Goal: Task Accomplishment & Management: Complete application form

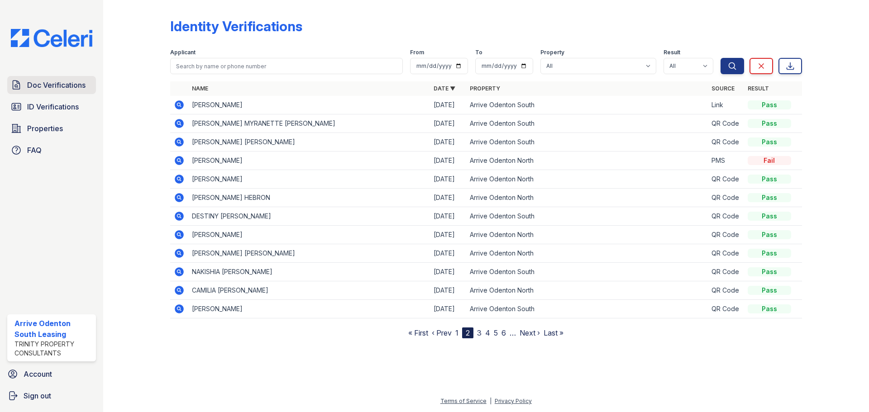
click at [63, 84] on span "Doc Verifications" at bounding box center [56, 85] width 58 height 11
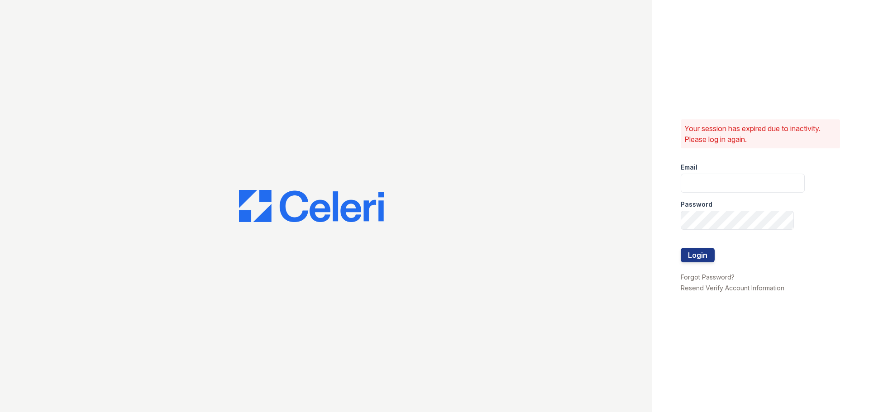
type input "[EMAIL_ADDRESS][DOMAIN_NAME]"
click at [686, 250] on button "Login" at bounding box center [697, 255] width 34 height 14
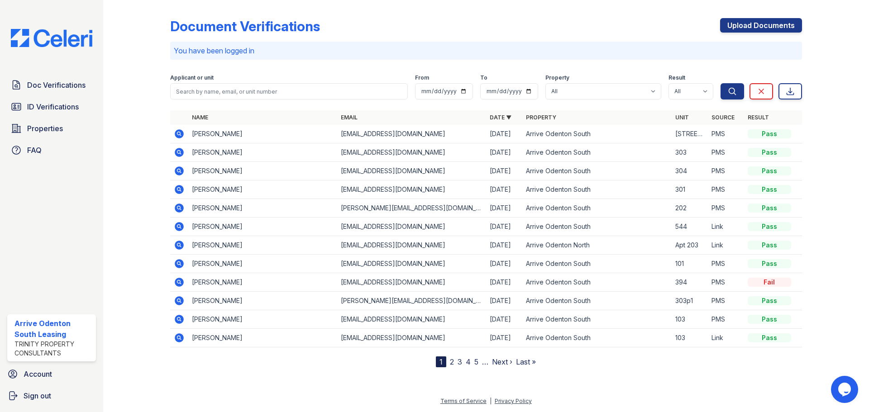
click at [182, 134] on icon at bounding box center [179, 133] width 9 height 9
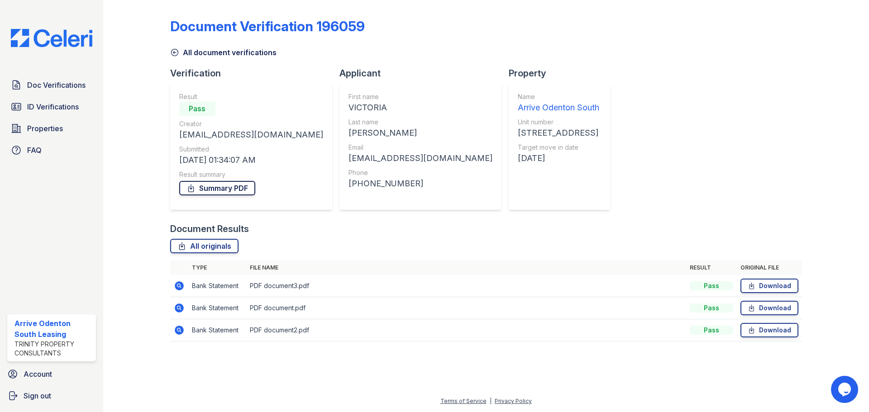
click at [239, 190] on link "Summary PDF" at bounding box center [217, 188] width 76 height 14
click at [622, 87] on div "Document Verification 196059 All document verifications Verification Result Pas…" at bounding box center [486, 177] width 632 height 347
click at [58, 90] on span "Doc Verifications" at bounding box center [56, 85] width 58 height 11
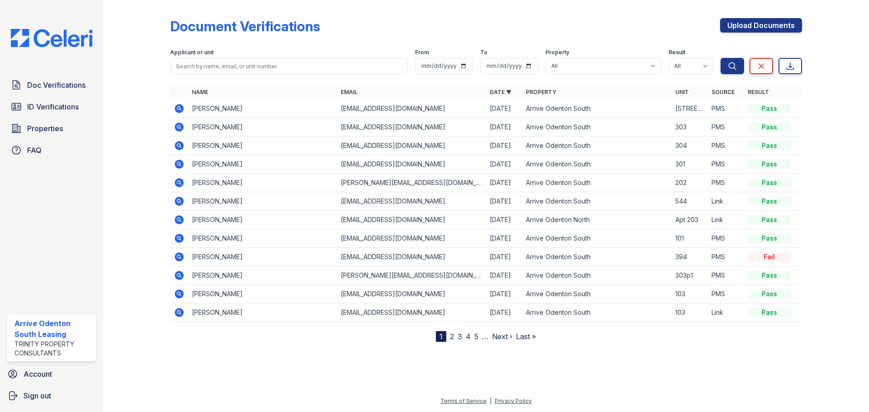
click at [759, 13] on div "Document Verifications Upload Documents Filter Applicant or unit From To Proper…" at bounding box center [486, 173] width 632 height 338
click at [752, 25] on link "Upload Documents" at bounding box center [761, 25] width 82 height 14
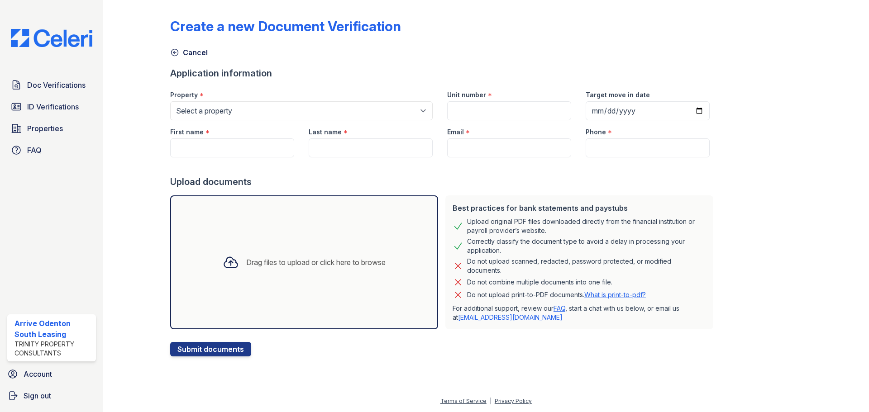
click at [328, 252] on div "Drag files to upload or click here to browse" at bounding box center [303, 262] width 177 height 31
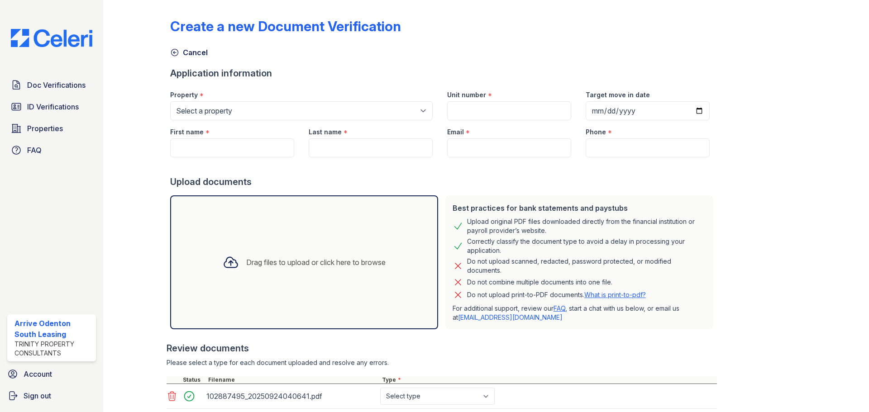
click at [264, 256] on div "Drag files to upload or click here to browse" at bounding box center [303, 262] width 177 height 31
click at [240, 281] on div "Drag files to upload or click here to browse" at bounding box center [304, 262] width 268 height 134
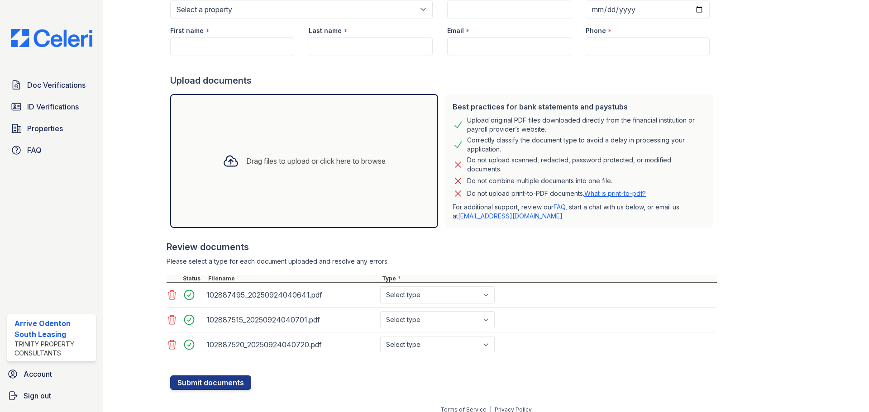
scroll to position [110, 0]
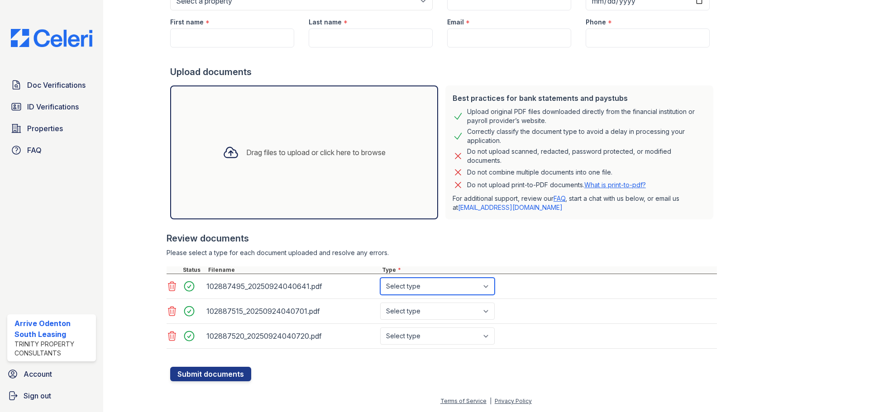
click at [408, 290] on select "Select type Paystub Bank Statement Offer Letter Tax Documents Benefit Award Let…" at bounding box center [437, 286] width 114 height 17
select select "paystub"
click at [380, 278] on select "Select type Paystub Bank Statement Offer Letter Tax Documents Benefit Award Let…" at bounding box center [437, 286] width 114 height 17
click at [414, 308] on select "Select type Paystub Bank Statement Offer Letter Tax Documents Benefit Award Let…" at bounding box center [437, 311] width 114 height 17
select select "paystub"
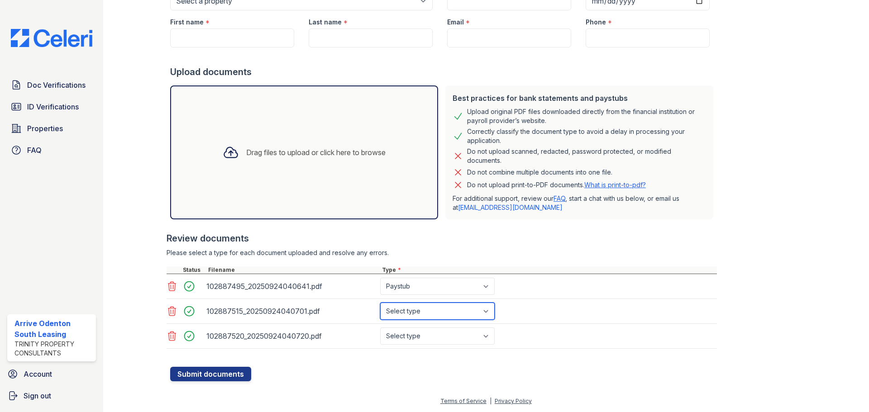
click at [380, 303] on select "Select type Paystub Bank Statement Offer Letter Tax Documents Benefit Award Let…" at bounding box center [437, 311] width 114 height 17
click at [404, 332] on select "Select type Paystub Bank Statement Offer Letter Tax Documents Benefit Award Let…" at bounding box center [437, 336] width 114 height 17
select select "paystub"
click at [380, 328] on select "Select type Paystub Bank Statement Offer Letter Tax Documents Benefit Award Let…" at bounding box center [437, 336] width 114 height 17
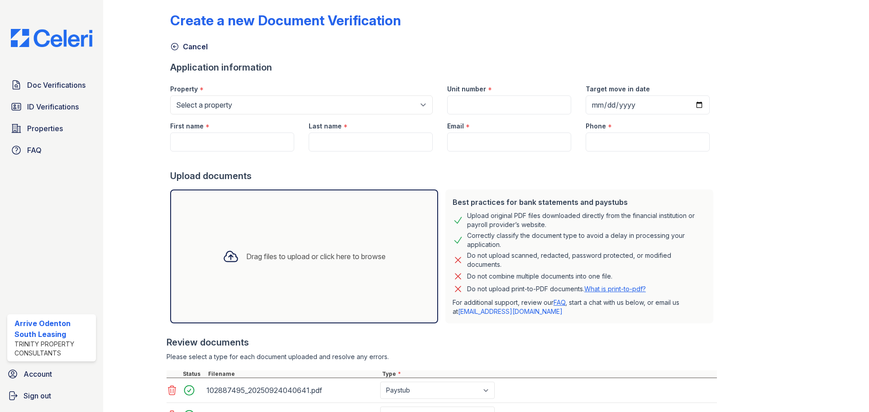
scroll to position [0, 0]
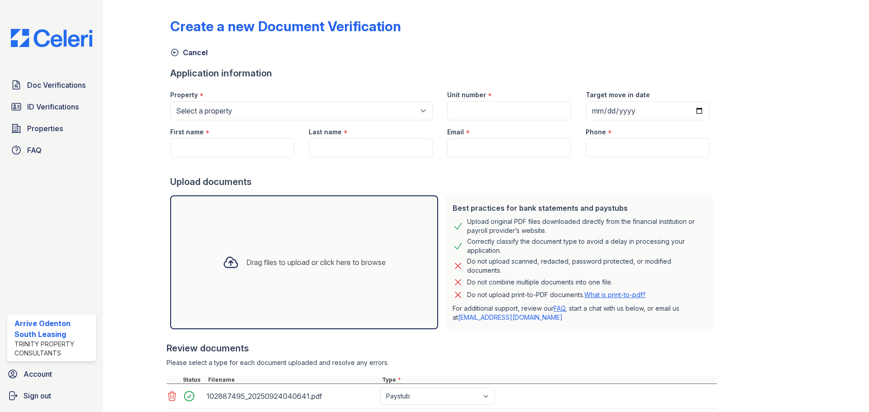
click at [314, 224] on div "Drag files to upload or click here to browse" at bounding box center [304, 262] width 268 height 134
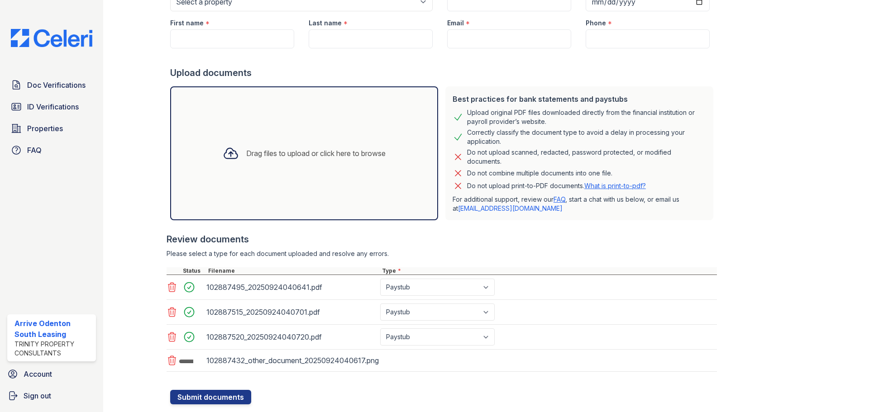
scroll to position [132, 0]
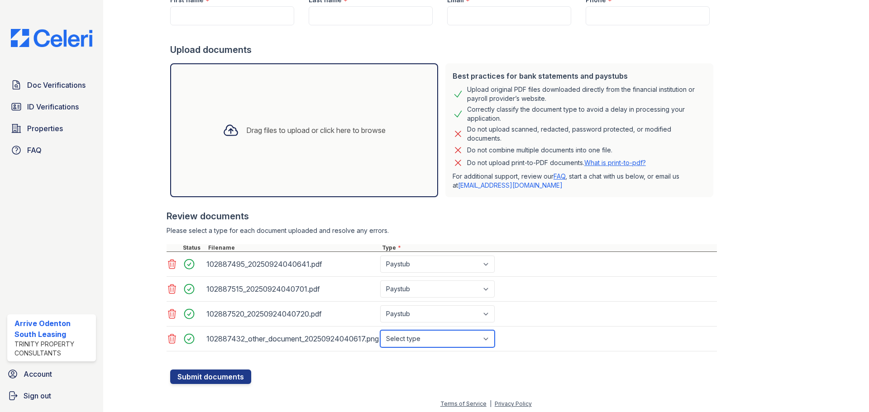
click at [479, 341] on select "Select type Paystub Bank Statement Offer Letter Tax Documents Benefit Award Let…" at bounding box center [437, 338] width 114 height 17
select select "offer_letter"
click at [380, 330] on select "Select type Paystub Bank Statement Offer Letter Tax Documents Benefit Award Let…" at bounding box center [437, 338] width 114 height 17
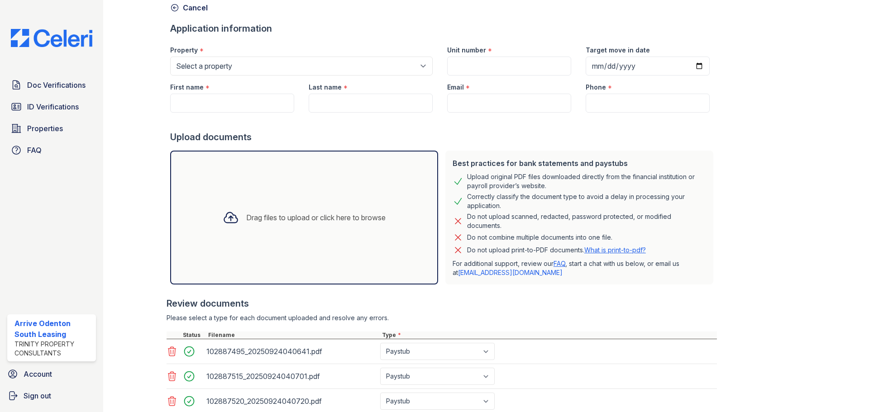
scroll to position [0, 0]
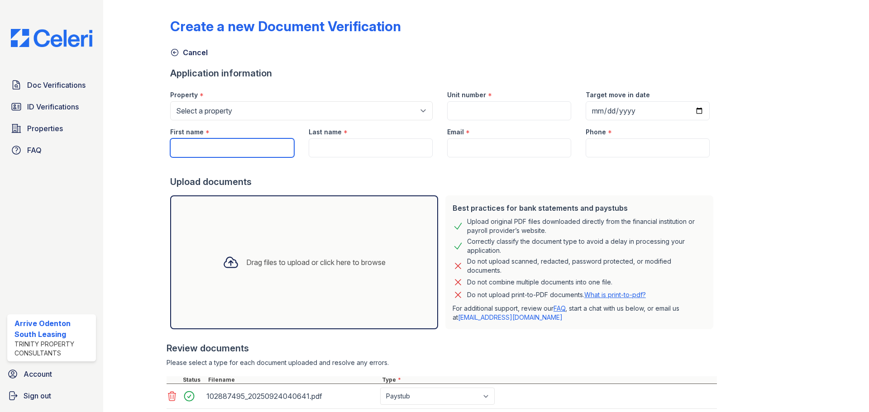
click at [234, 140] on input "First name" at bounding box center [232, 147] width 124 height 19
paste input "Romanda"
click at [179, 149] on input "Romanda" at bounding box center [232, 147] width 124 height 19
type input "Romanda"
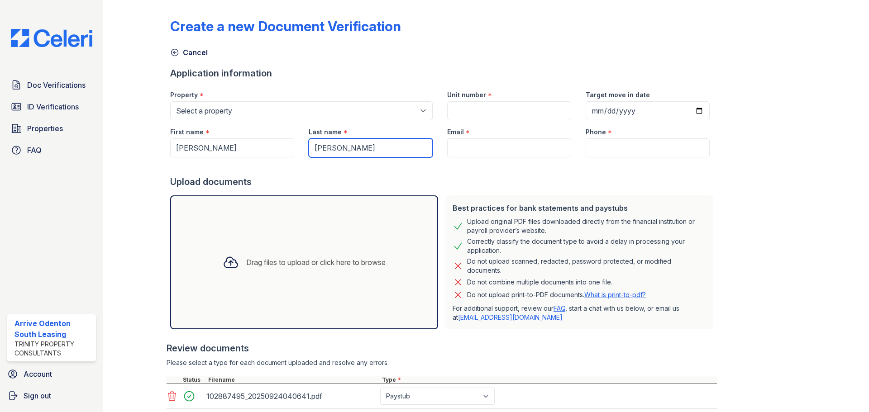
type input "Lee"
click at [500, 152] on input "Email" at bounding box center [509, 147] width 124 height 19
paste input "romandalee63@gmail.com"
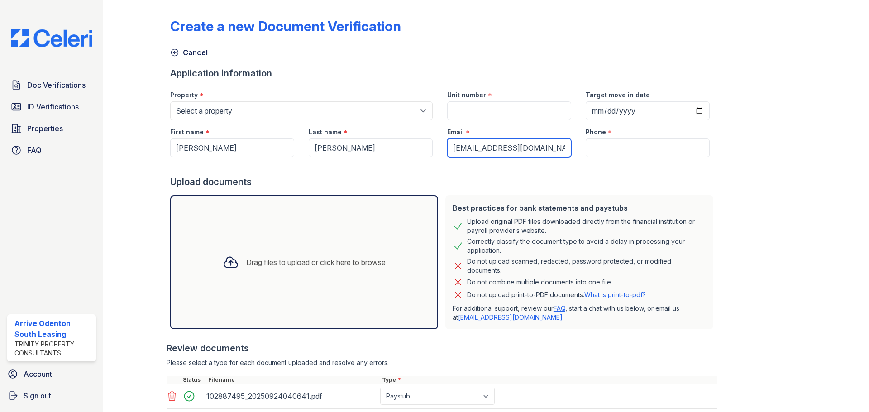
type input "romandalee63@gmail.com"
click at [686, 111] on input "Target move in date" at bounding box center [647, 110] width 124 height 19
type input "2025-10-03"
click at [627, 152] on input "Phone" at bounding box center [647, 147] width 124 height 19
paste input "(410) 505-8291"
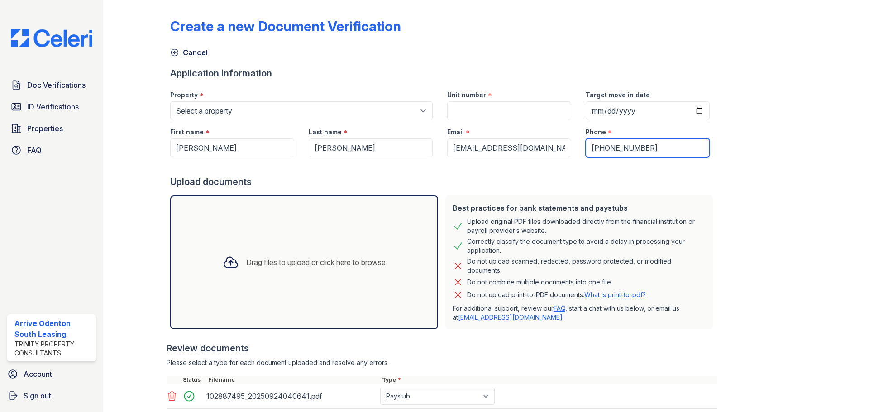
type input "(410) 505-8291"
click at [529, 110] on input "Unit number" at bounding box center [509, 110] width 124 height 19
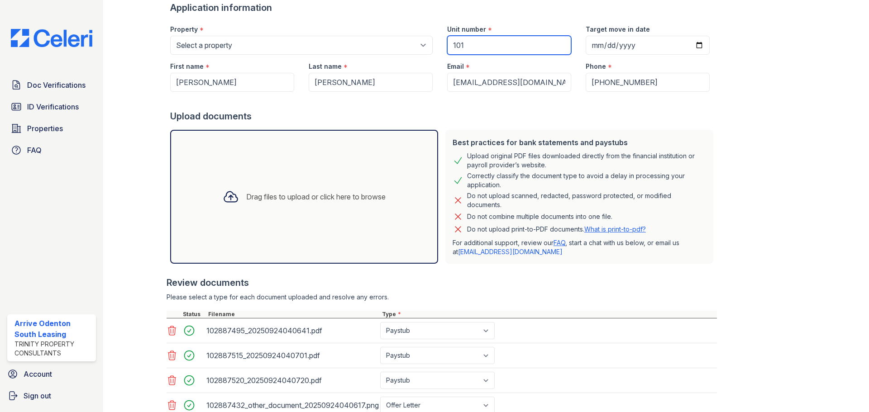
scroll to position [135, 0]
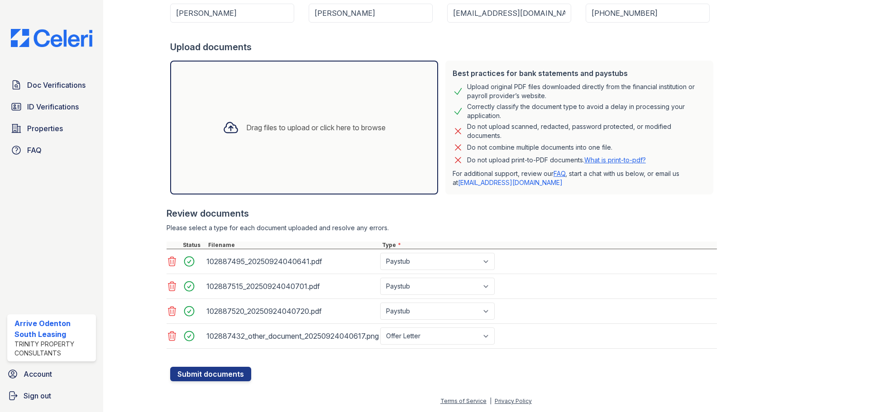
type input "101"
drag, startPoint x: 833, startPoint y: 85, endPoint x: 802, endPoint y: 83, distance: 30.8
click at [832, 85] on div at bounding box center [828, 125] width 52 height 513
click at [229, 378] on button "Submit documents" at bounding box center [210, 374] width 81 height 14
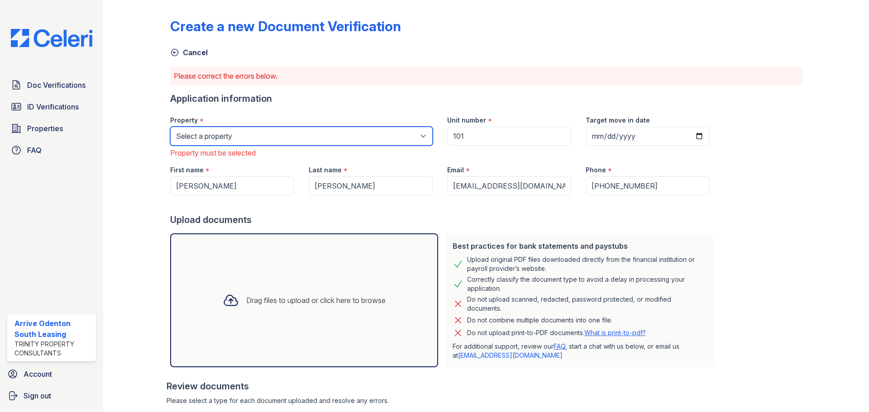
click at [289, 137] on select "Select a property Arrive Odenton Apartment Collection Arrive Odenton North Arri…" at bounding box center [301, 136] width 262 height 19
select select "1816"
click at [170, 127] on select "Select a property Arrive Odenton Apartment Collection Arrive Odenton North Arri…" at bounding box center [301, 136] width 262 height 19
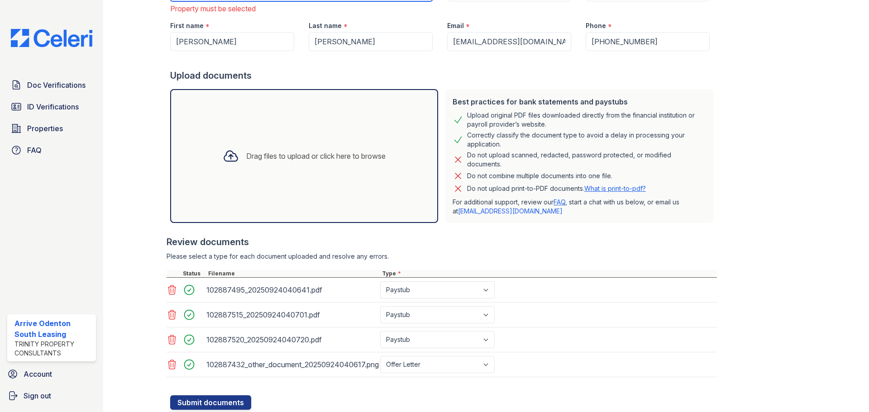
scroll to position [173, 0]
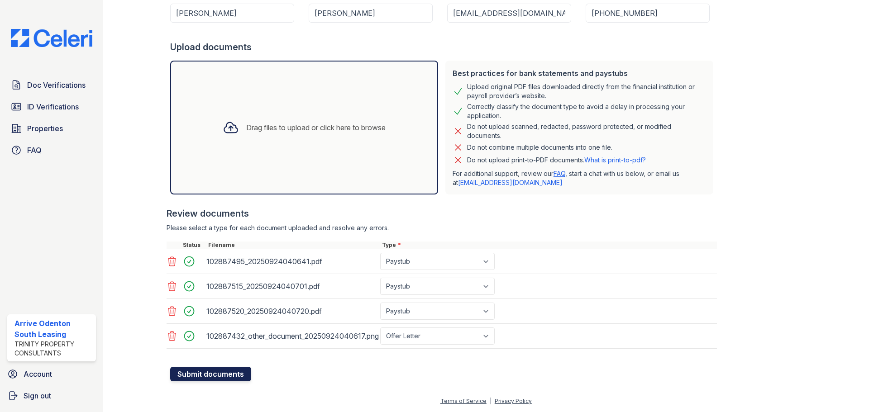
click at [207, 373] on button "Submit documents" at bounding box center [210, 374] width 81 height 14
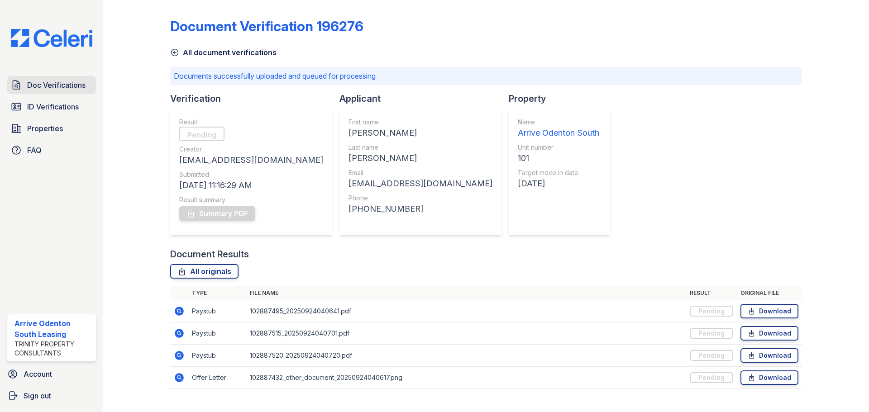
click at [57, 92] on link "Doc Verifications" at bounding box center [51, 85] width 89 height 18
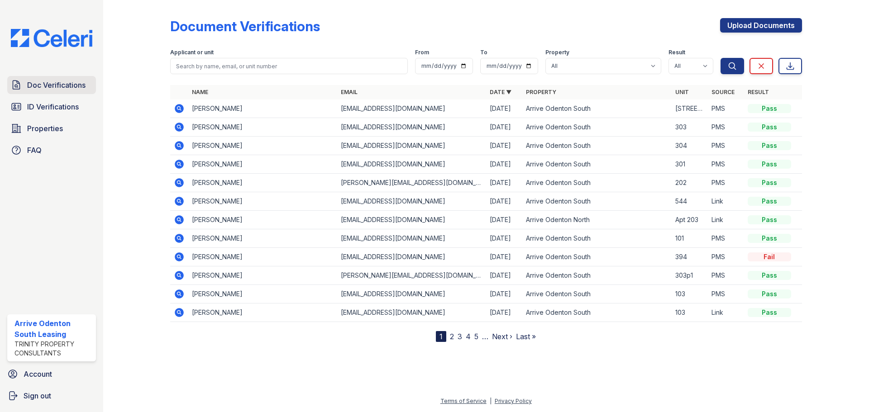
click at [74, 83] on span "Doc Verifications" at bounding box center [56, 85] width 58 height 11
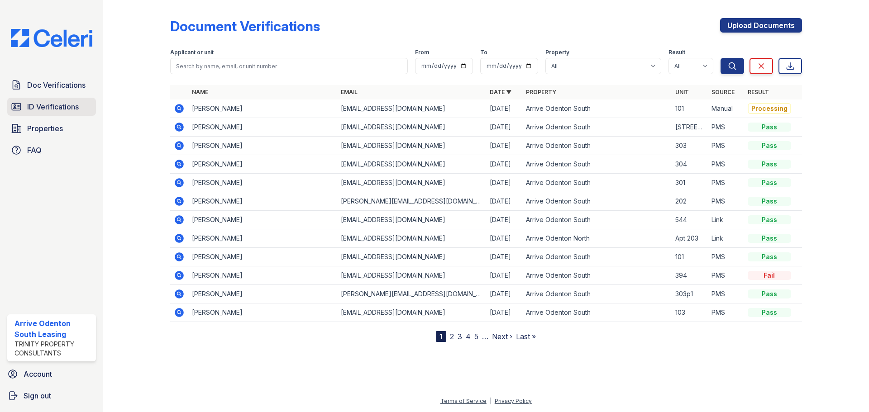
click at [48, 103] on span "ID Verifications" at bounding box center [53, 106] width 52 height 11
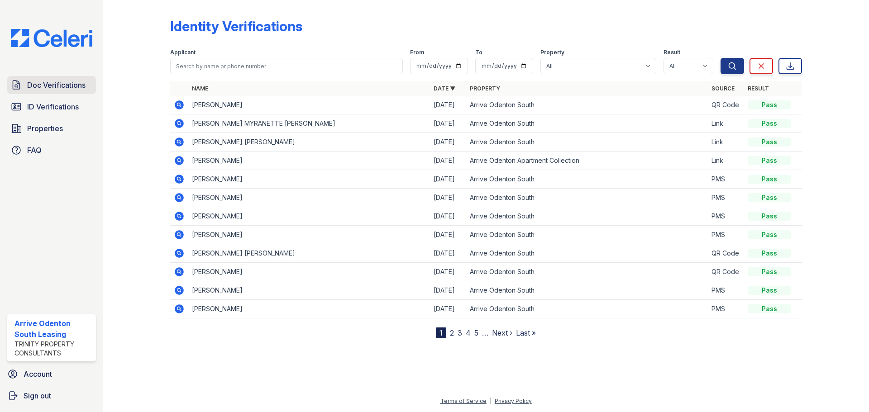
click at [55, 83] on span "Doc Verifications" at bounding box center [56, 85] width 58 height 11
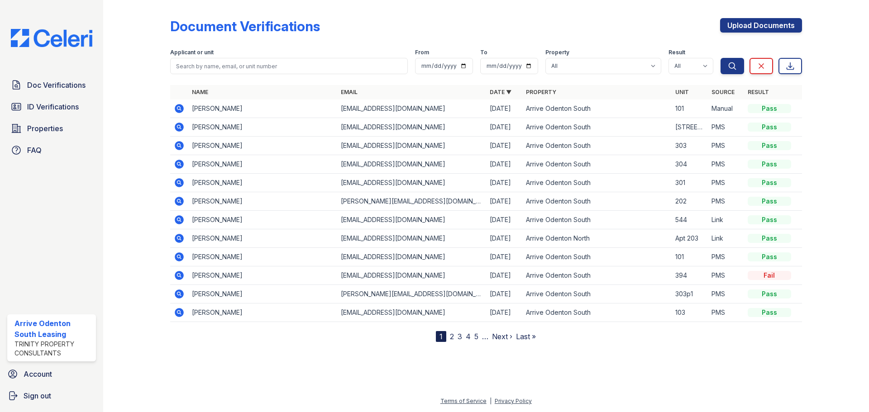
click at [177, 109] on icon at bounding box center [179, 108] width 11 height 11
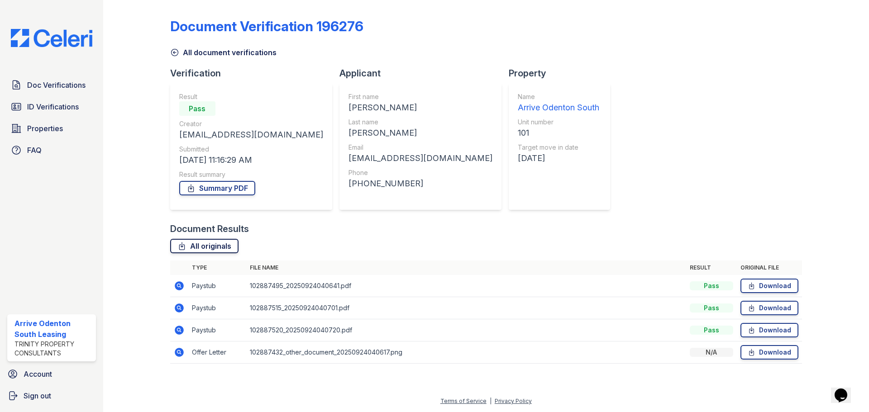
click at [196, 240] on link "All originals" at bounding box center [204, 246] width 68 height 14
click at [64, 106] on span "ID Verifications" at bounding box center [53, 106] width 52 height 11
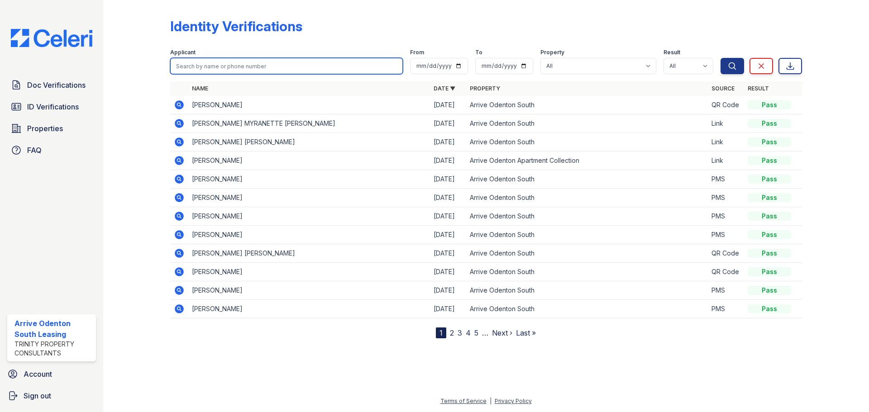
click at [227, 68] on input "search" at bounding box center [286, 66] width 233 height 16
type input "romanda"
click at [720, 58] on button "Search" at bounding box center [732, 66] width 24 height 16
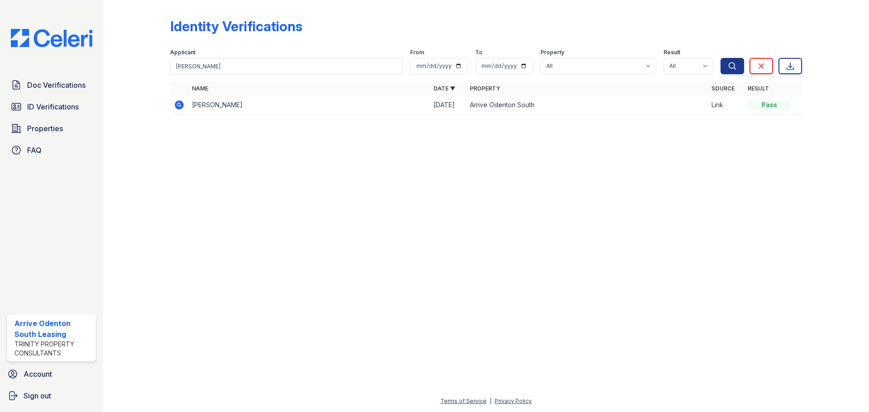
click at [180, 107] on icon at bounding box center [179, 104] width 9 height 9
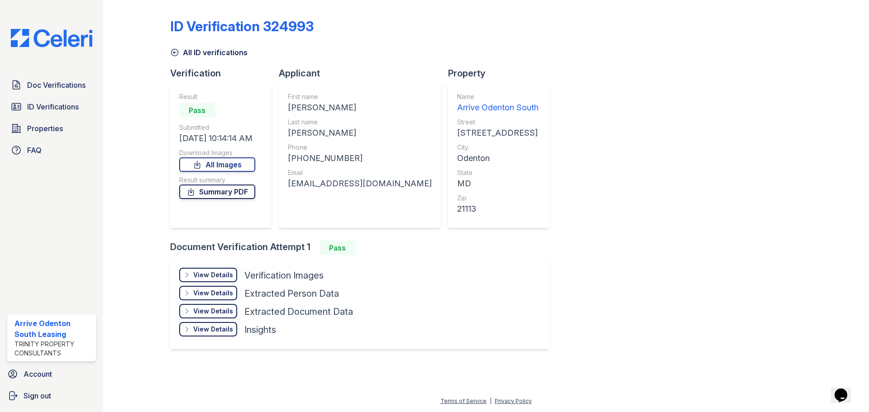
click at [224, 188] on link "Summary PDF" at bounding box center [217, 192] width 76 height 14
click at [57, 87] on span "Doc Verifications" at bounding box center [56, 85] width 58 height 11
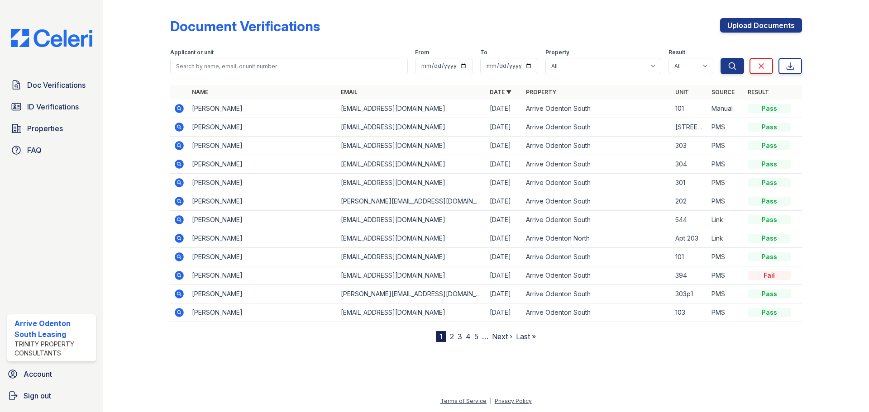
click at [181, 109] on icon at bounding box center [179, 108] width 9 height 9
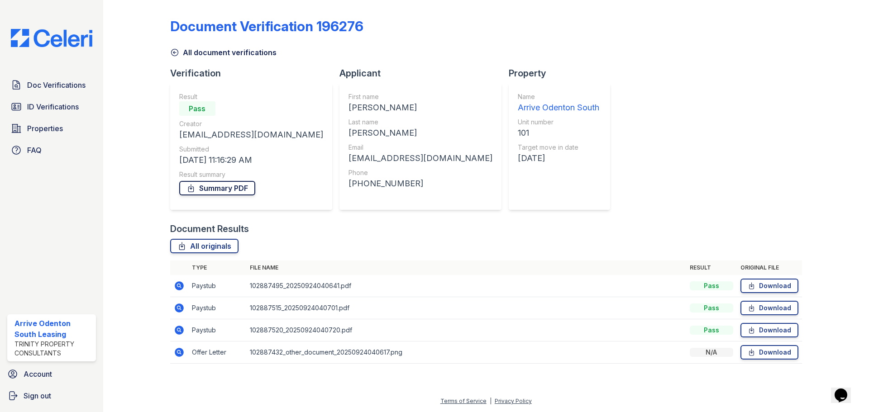
click at [212, 186] on link "Summary PDF" at bounding box center [217, 188] width 76 height 14
click at [74, 111] on span "ID Verifications" at bounding box center [53, 106] width 52 height 11
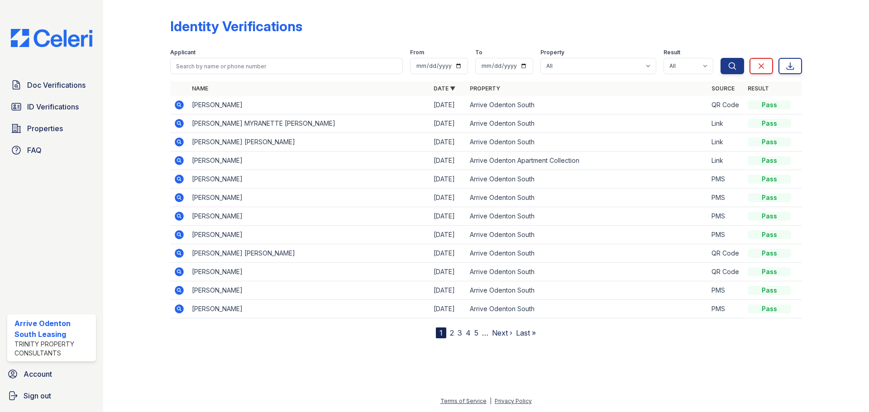
click at [178, 255] on icon at bounding box center [179, 253] width 9 height 9
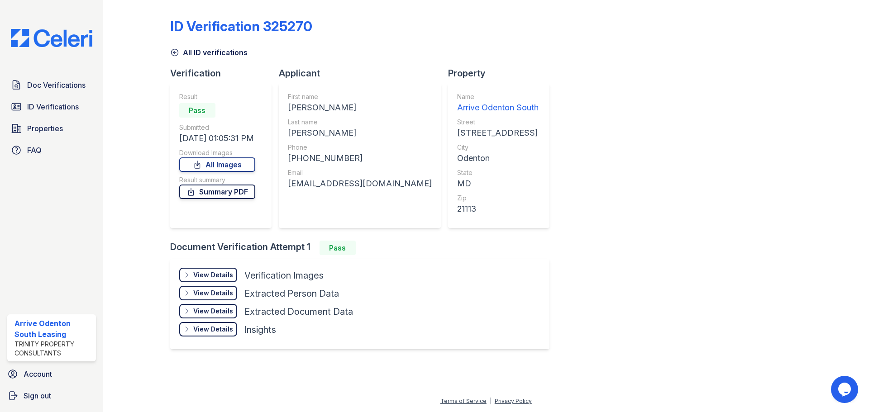
click at [231, 193] on link "Summary PDF" at bounding box center [217, 192] width 76 height 14
click at [49, 89] on span "Doc Verifications" at bounding box center [56, 85] width 58 height 11
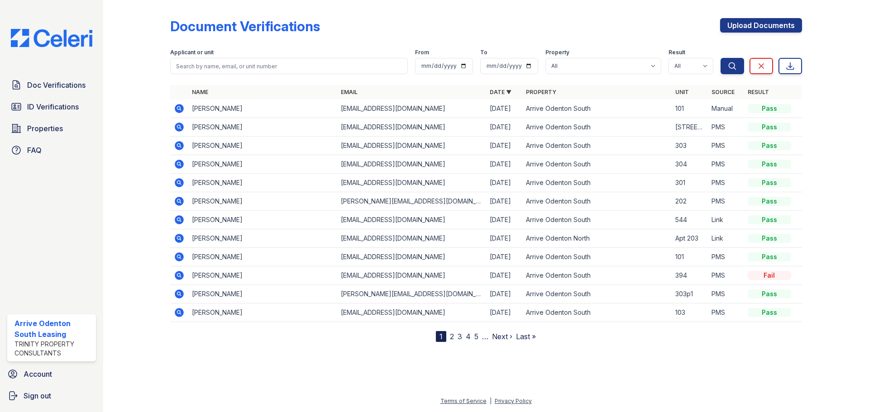
click at [182, 163] on icon at bounding box center [179, 164] width 9 height 9
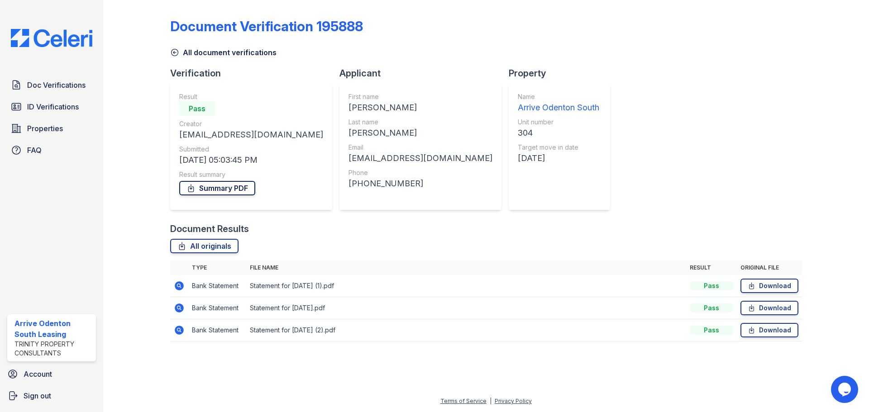
click at [224, 194] on link "Summary PDF" at bounding box center [217, 188] width 76 height 14
click at [54, 81] on span "Doc Verifications" at bounding box center [56, 85] width 58 height 11
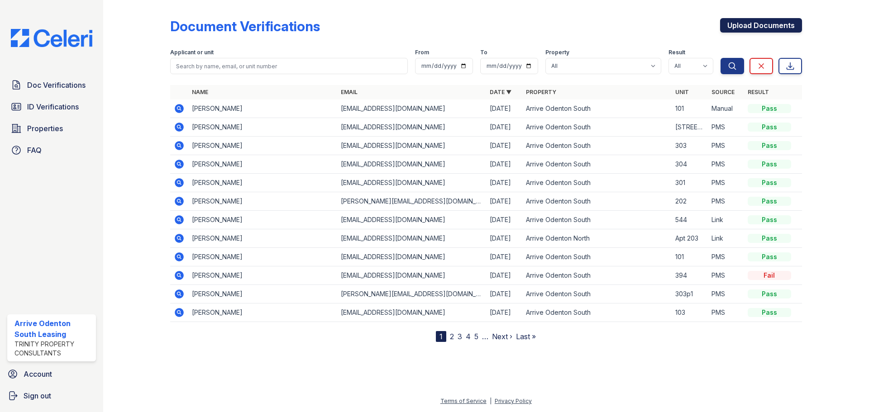
click at [742, 23] on link "Upload Documents" at bounding box center [761, 25] width 82 height 14
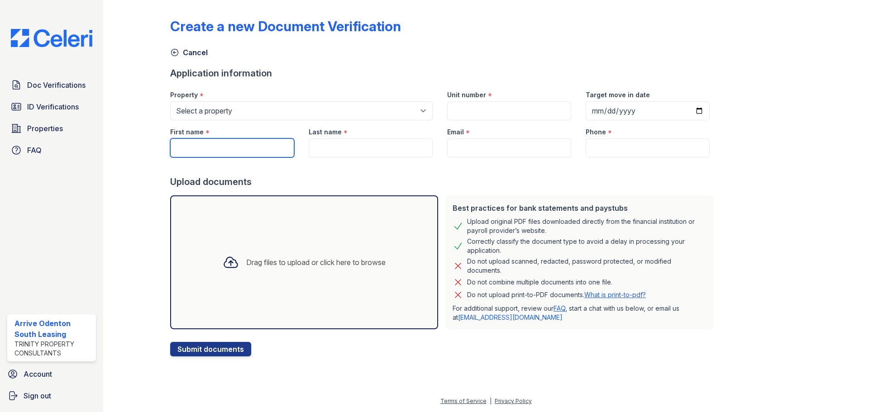
click at [201, 148] on input "First name" at bounding box center [232, 147] width 124 height 19
type input "[PERSON_NAME]"
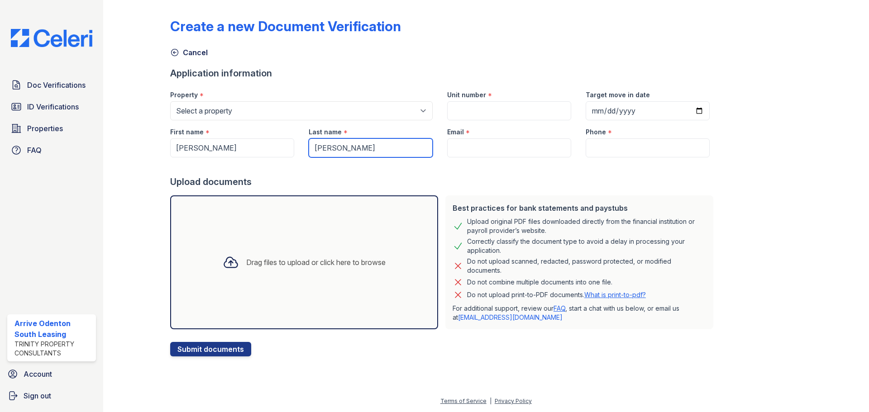
type input "[PERSON_NAME]"
click at [638, 148] on input "Phone" at bounding box center [647, 147] width 124 height 19
paste input "[PHONE_NUMBER]"
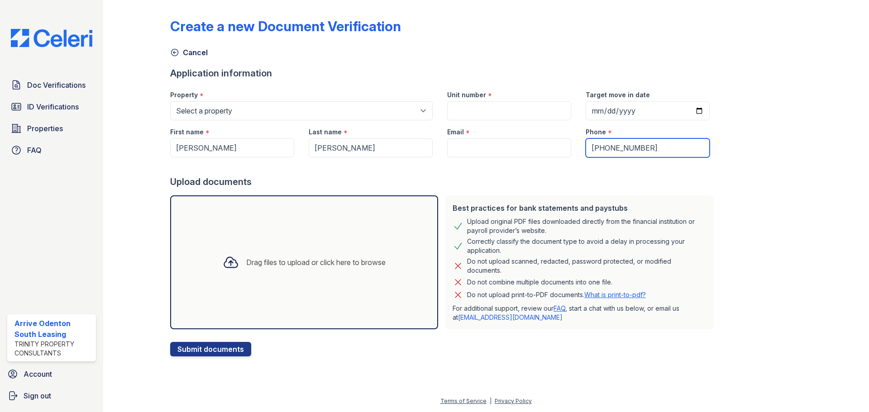
type input "[PHONE_NUMBER]"
click at [682, 110] on input "Target move in date" at bounding box center [647, 110] width 124 height 19
type input "[DATE]"
click at [517, 134] on div "Email *" at bounding box center [509, 129] width 124 height 18
click at [501, 102] on input "Unit number" at bounding box center [509, 110] width 124 height 19
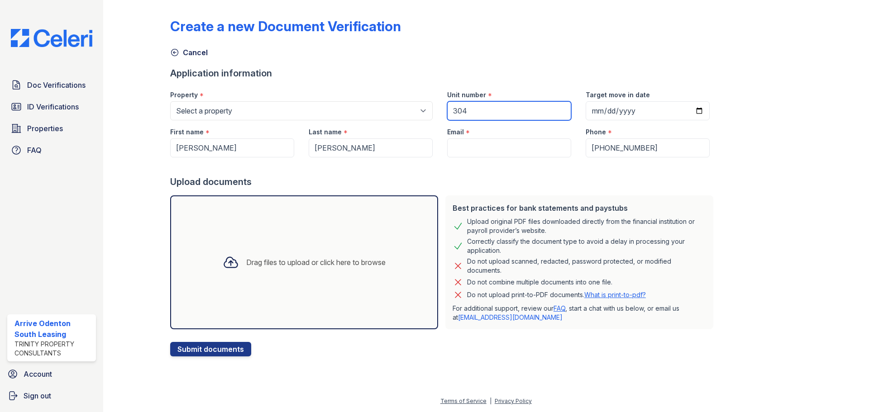
type input "304"
click at [488, 142] on input "Email" at bounding box center [509, 147] width 124 height 19
drag, startPoint x: 488, startPoint y: 142, endPoint x: 486, endPoint y: 146, distance: 5.1
paste input "[EMAIL_ADDRESS][DOMAIN_NAME]"
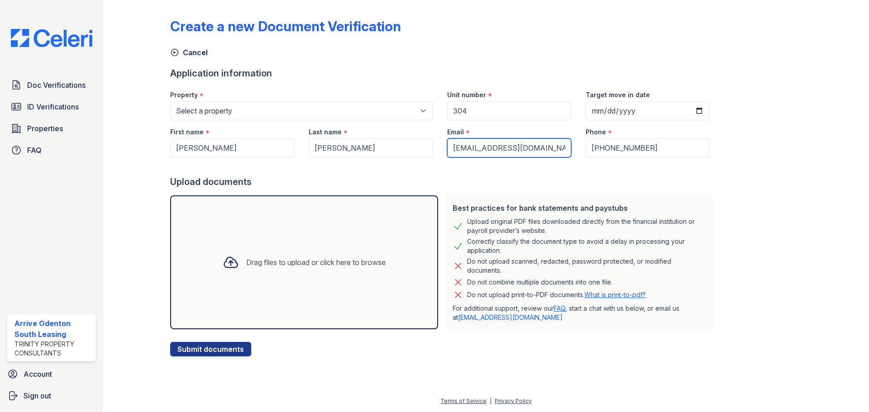
type input "[EMAIL_ADDRESS][DOMAIN_NAME]"
click at [366, 261] on div "Drag files to upload or click here to browse" at bounding box center [315, 262] width 139 height 11
drag, startPoint x: 736, startPoint y: 193, endPoint x: 633, endPoint y: 178, distance: 103.9
click at [733, 193] on div "Create a new Document Verification Cancel Application information Property * Se…" at bounding box center [486, 180] width 632 height 353
click at [326, 256] on div "Drag files to upload or click here to browse" at bounding box center [303, 262] width 177 height 31
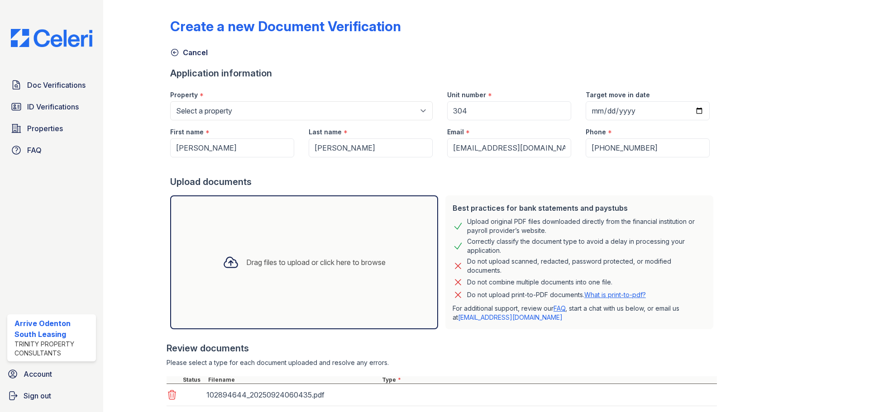
click at [260, 248] on div "Drag files to upload or click here to browse" at bounding box center [303, 262] width 177 height 31
click at [238, 278] on div "Drag files to upload or click here to browse" at bounding box center [304, 262] width 268 height 134
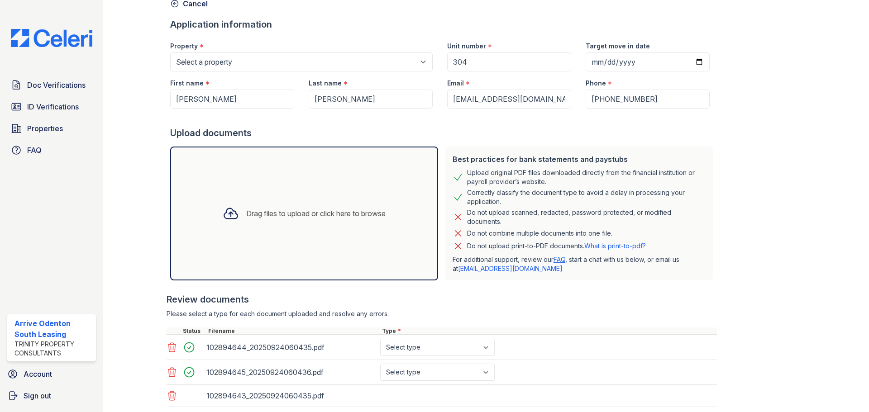
scroll to position [107, 0]
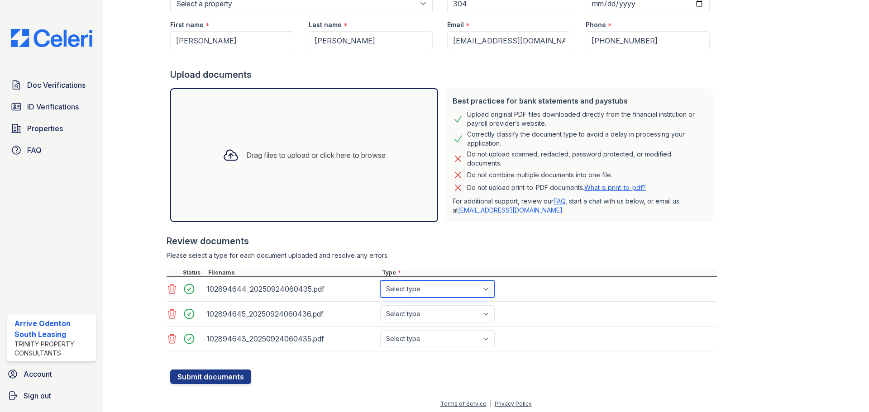
click at [410, 285] on select "Select type Paystub Bank Statement Offer Letter Tax Documents Benefit Award Let…" at bounding box center [437, 289] width 114 height 17
select select "paystub"
click at [380, 281] on select "Select type Paystub Bank Statement Offer Letter Tax Documents Benefit Award Let…" at bounding box center [437, 289] width 114 height 17
click at [409, 311] on select "Select type Paystub Bank Statement Offer Letter Tax Documents Benefit Award Let…" at bounding box center [437, 313] width 114 height 17
click at [380, 305] on select "Select type Paystub Bank Statement Offer Letter Tax Documents Benefit Award Let…" at bounding box center [437, 313] width 114 height 17
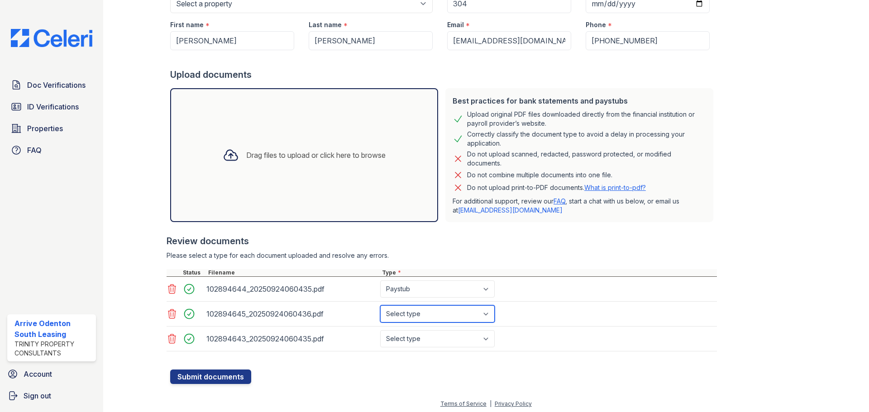
click at [395, 317] on select "Select type Paystub Bank Statement Offer Letter Tax Documents Benefit Award Let…" at bounding box center [437, 313] width 114 height 17
select select "paystub"
click at [380, 305] on select "Select type Paystub Bank Statement Offer Letter Tax Documents Benefit Award Let…" at bounding box center [437, 313] width 114 height 17
click at [402, 334] on select "Select type Paystub Bank Statement Offer Letter Tax Documents Benefit Award Let…" at bounding box center [437, 338] width 114 height 17
select select "paystub"
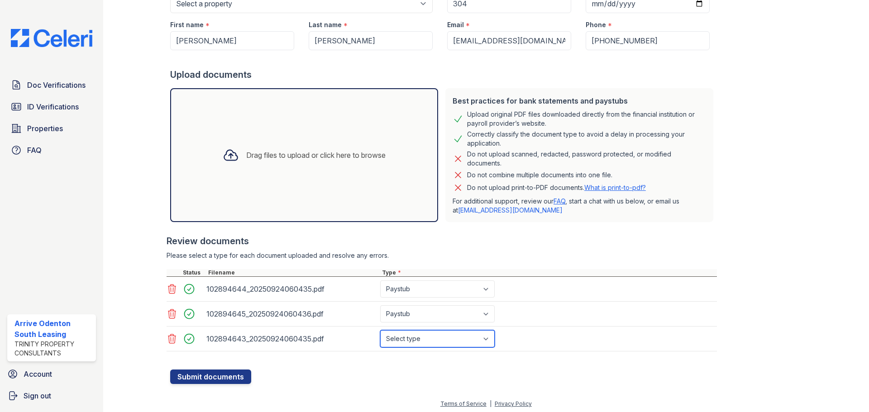
click at [380, 330] on select "Select type Paystub Bank Statement Offer Letter Tax Documents Benefit Award Let…" at bounding box center [437, 338] width 114 height 17
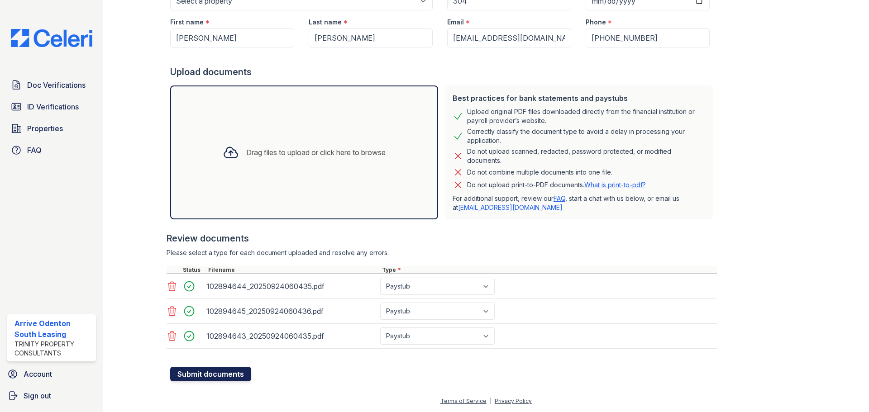
click at [224, 370] on button "Submit documents" at bounding box center [210, 374] width 81 height 14
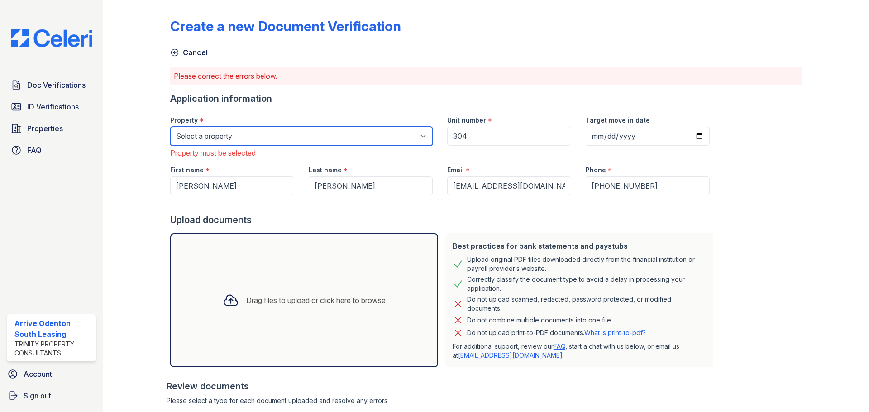
click at [296, 135] on select "Select a property Arrive Odenton Apartment Collection Arrive Odenton North Arri…" at bounding box center [301, 136] width 262 height 19
click at [253, 139] on select "Select a property Arrive Odenton Apartment Collection Arrive Odenton North Arri…" at bounding box center [301, 136] width 262 height 19
select select "1816"
click at [170, 127] on select "Select a property Arrive Odenton Apartment Collection Arrive Odenton North Arri…" at bounding box center [301, 136] width 262 height 19
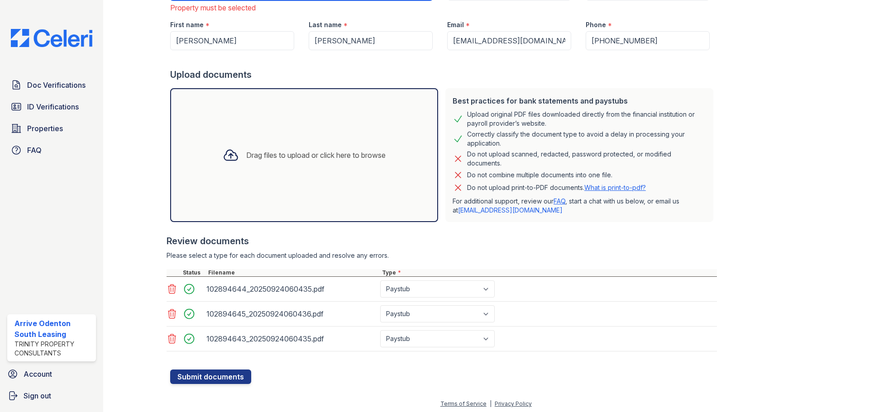
scroll to position [148, 0]
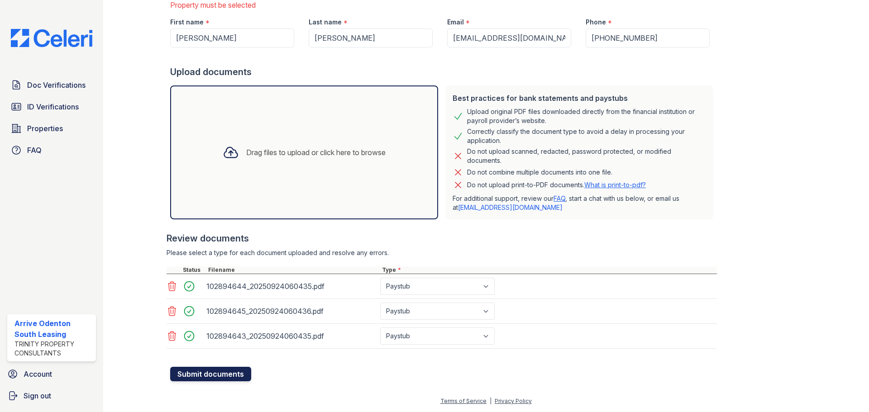
click at [221, 379] on button "Submit documents" at bounding box center [210, 374] width 81 height 14
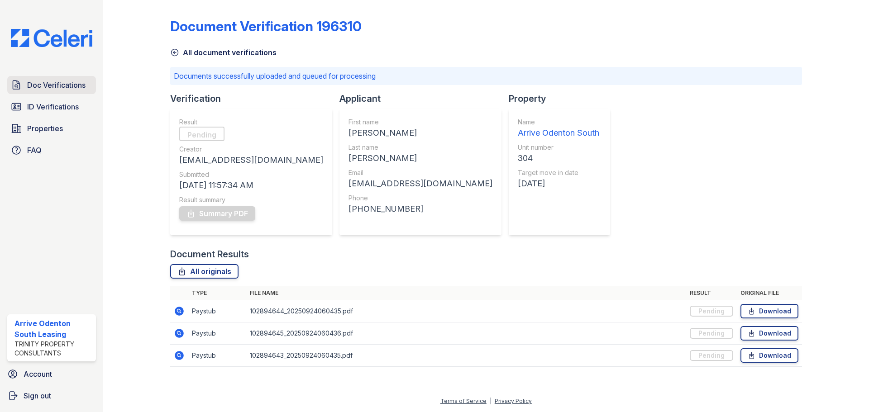
click at [60, 76] on link "Doc Verifications" at bounding box center [51, 85] width 89 height 18
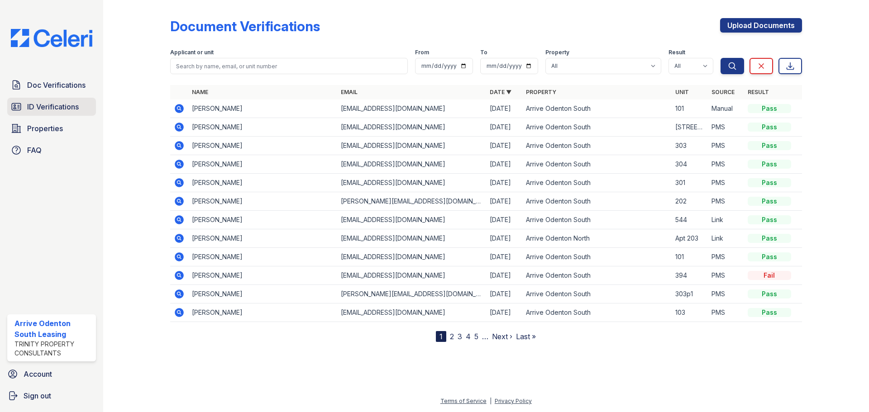
click at [76, 109] on span "ID Verifications" at bounding box center [53, 106] width 52 height 11
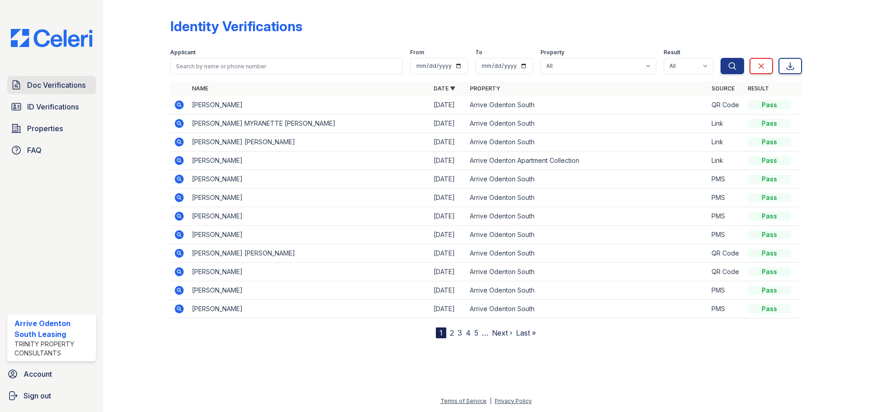
click at [60, 85] on span "Doc Verifications" at bounding box center [56, 85] width 58 height 11
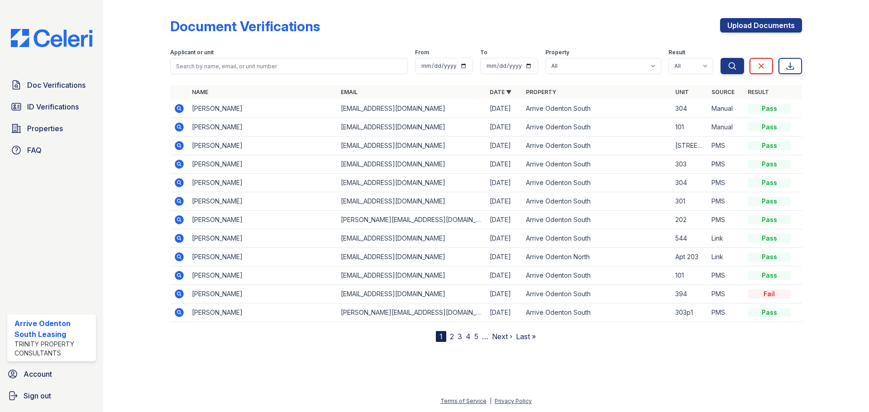
click at [179, 107] on icon at bounding box center [178, 108] width 2 height 2
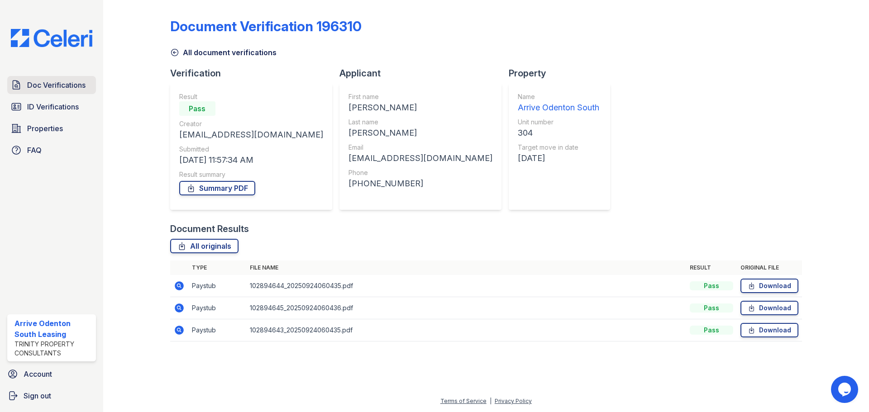
click at [29, 87] on span "Doc Verifications" at bounding box center [56, 85] width 58 height 11
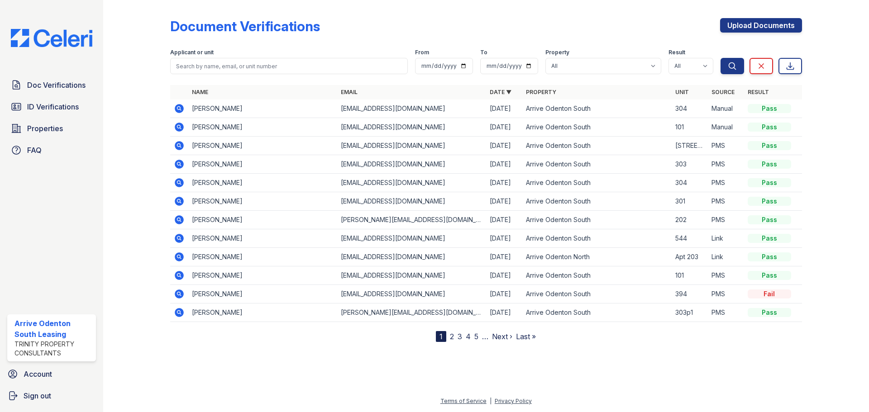
click at [181, 145] on icon at bounding box center [179, 145] width 9 height 9
